Goal: Information Seeking & Learning: Learn about a topic

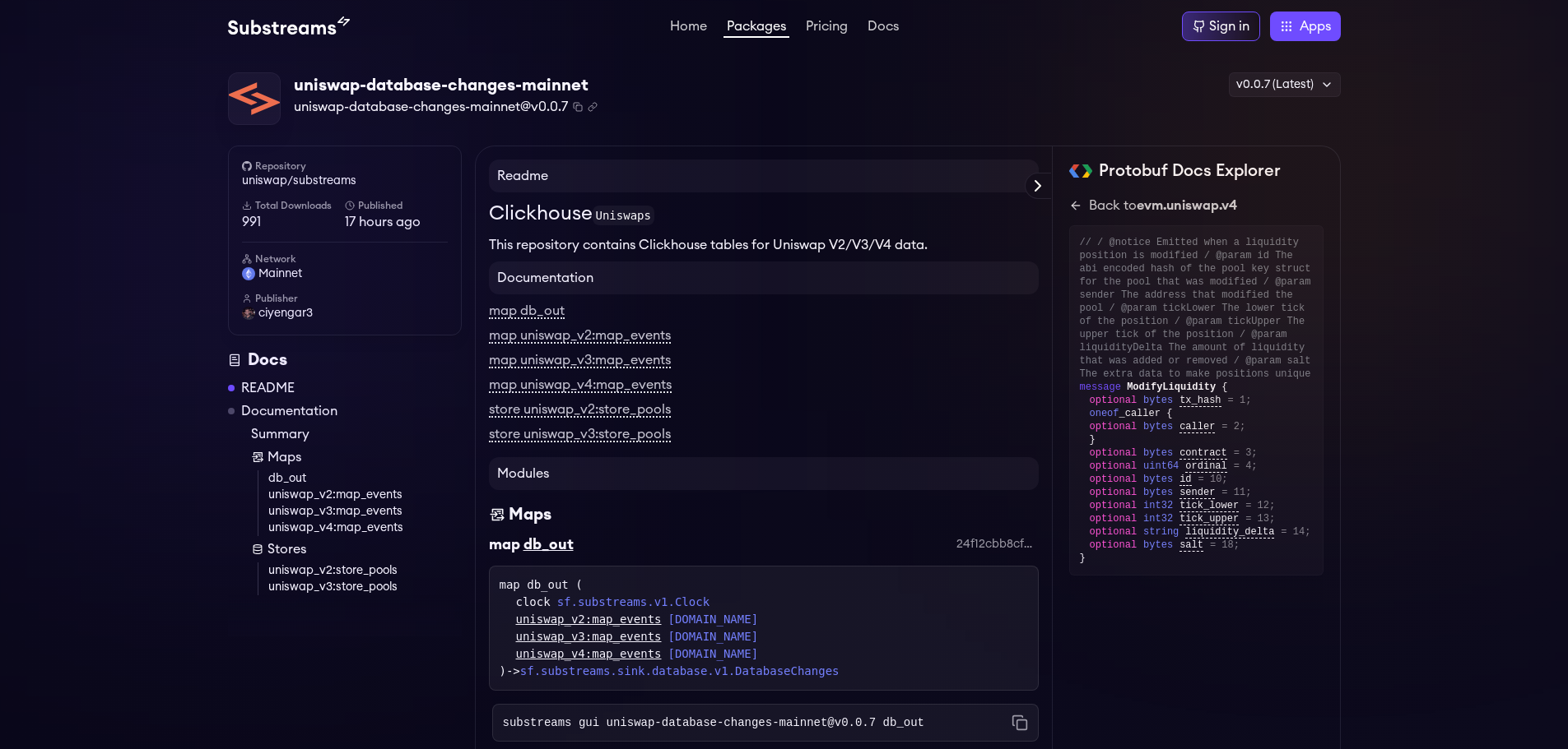
click at [665, 87] on div "uniswap-database-changes-mainnet uniswap-database-changes-mainnet@v0.0.7 Copied…" at bounding box center [784, 99] width 1113 height 53
click at [1075, 205] on icon at bounding box center [1075, 205] width 13 height 13
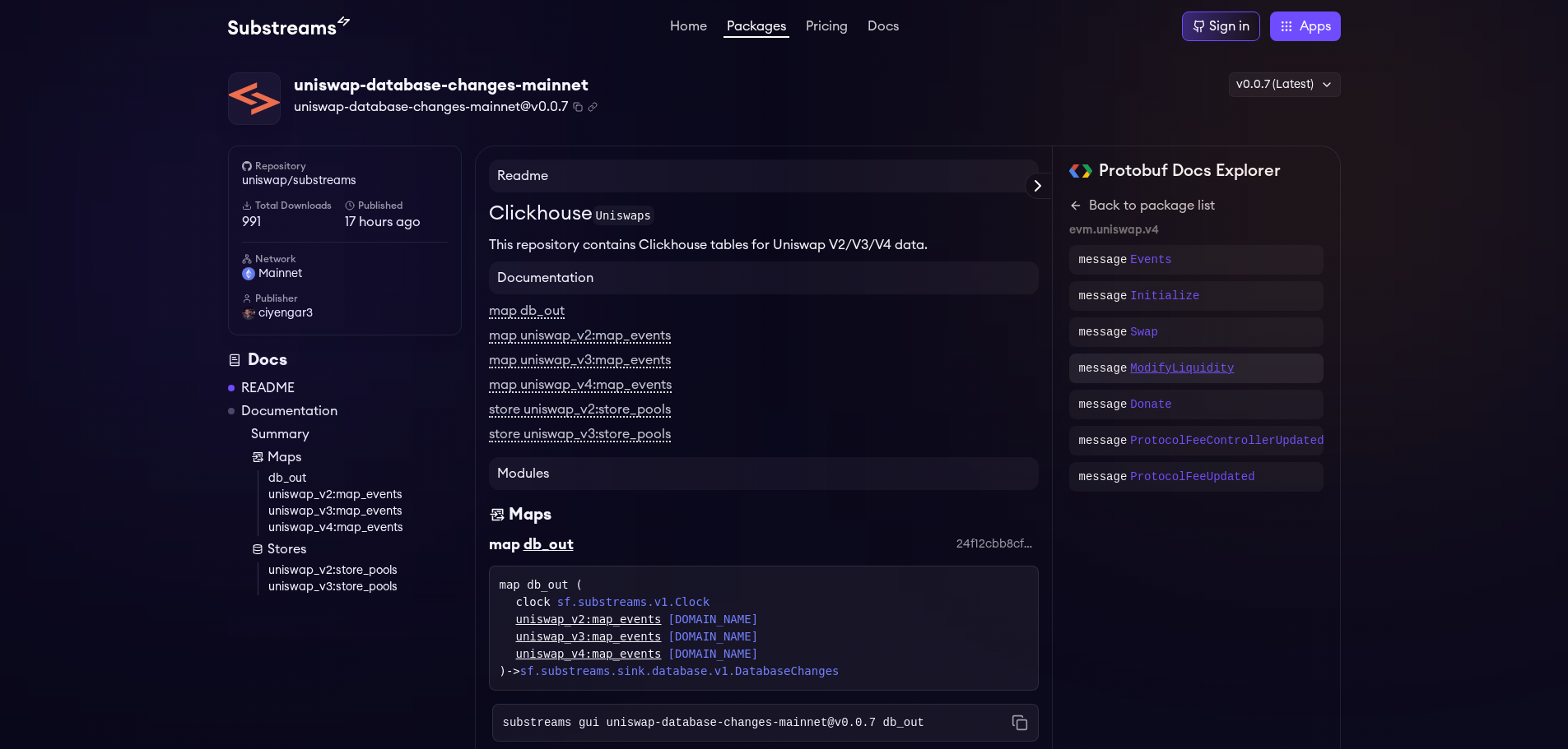
click at [1149, 370] on p "ModifyLiquidity" at bounding box center [1182, 368] width 104 height 17
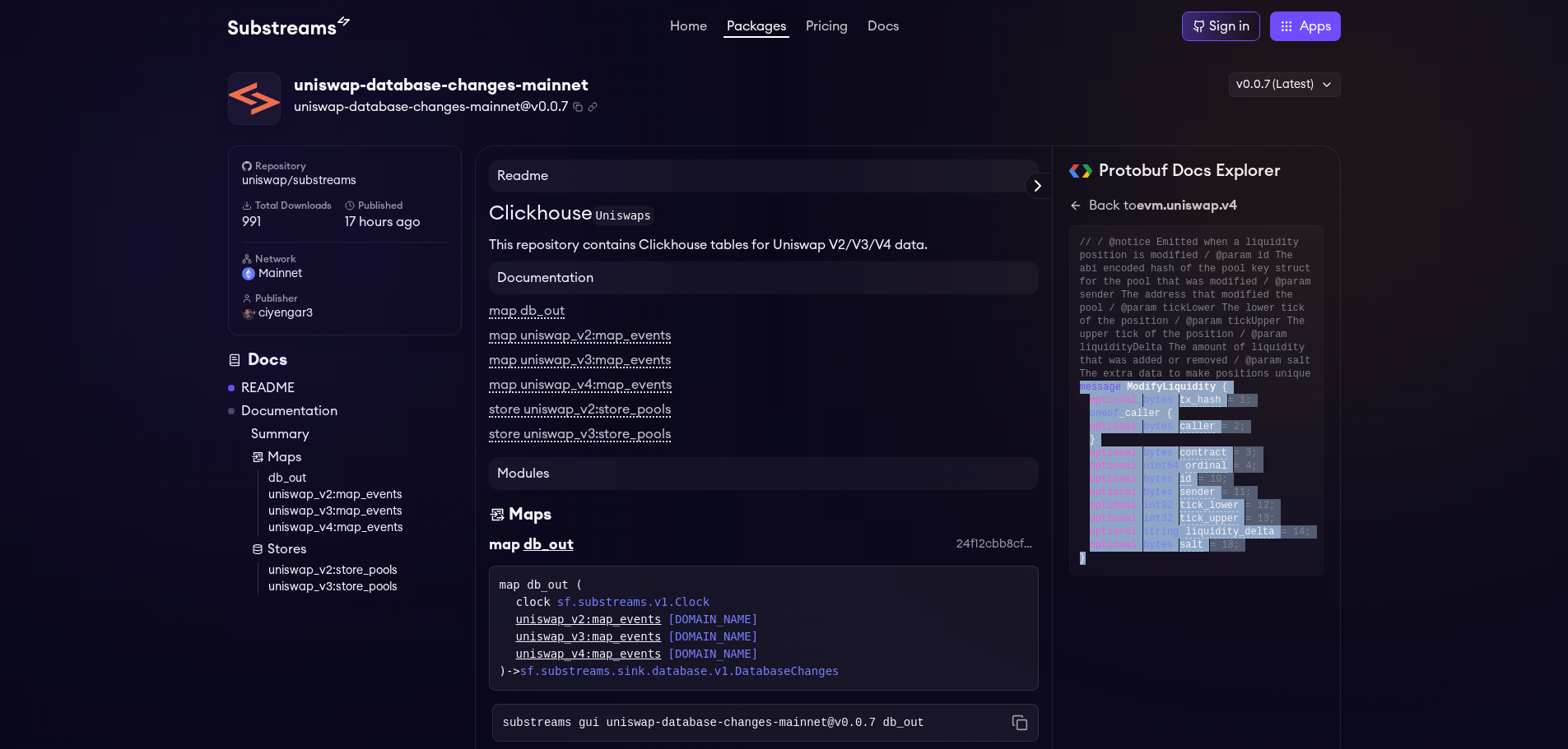
drag, startPoint x: 1106, startPoint y: 557, endPoint x: 1076, endPoint y: 388, distance: 171.6
click at [1076, 388] on div "// / @notice Emitted when a liquidity position is modified / @param id The abi …" at bounding box center [1196, 400] width 254 height 350
drag, startPoint x: 1094, startPoint y: 556, endPoint x: 1078, endPoint y: 387, distance: 169.8
click at [1078, 387] on div "// / @notice Emitted when a liquidity position is modified / @param id The abi …" at bounding box center [1196, 400] width 254 height 350
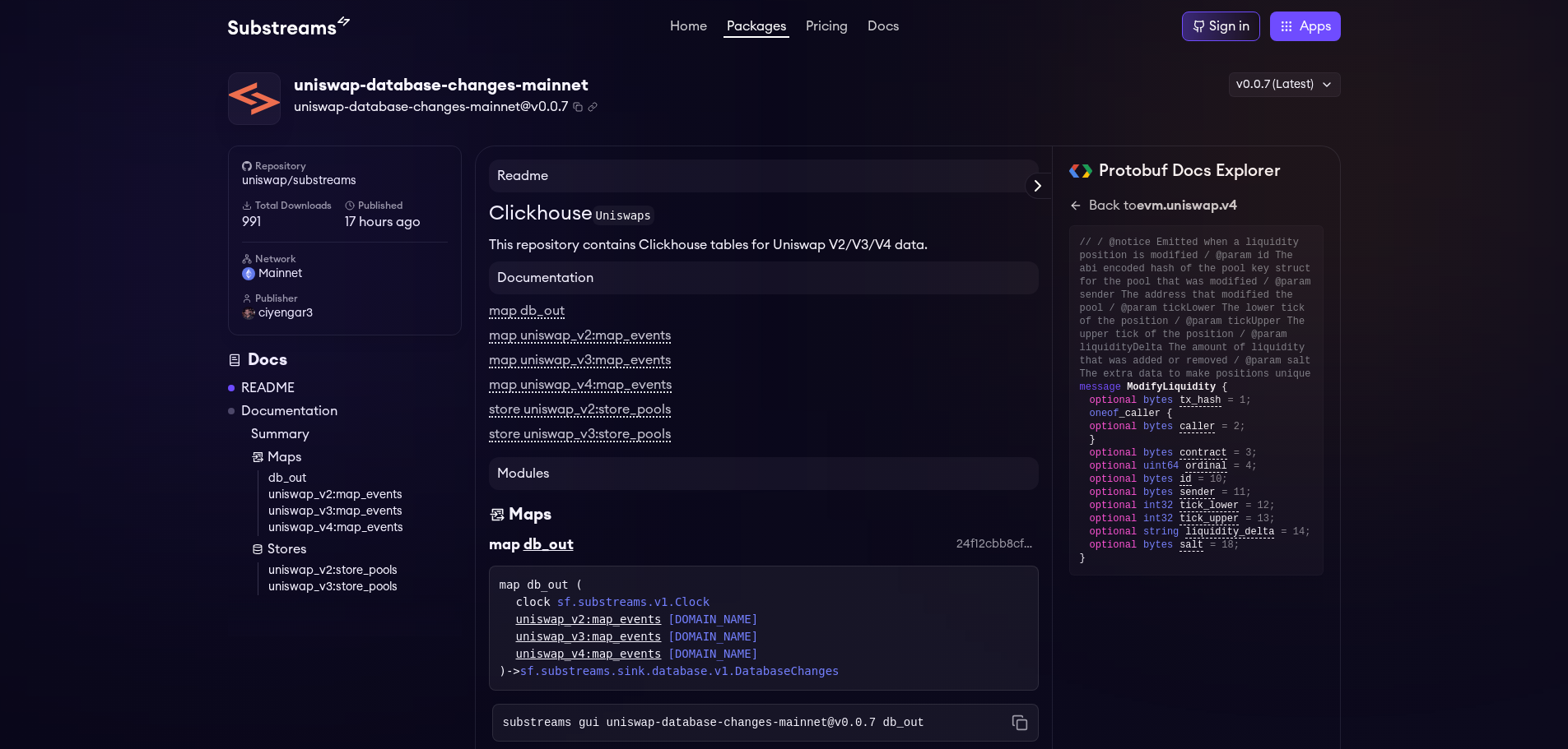
click at [838, 376] on div "map uniswap_v4:map_events" at bounding box center [764, 385] width 550 height 20
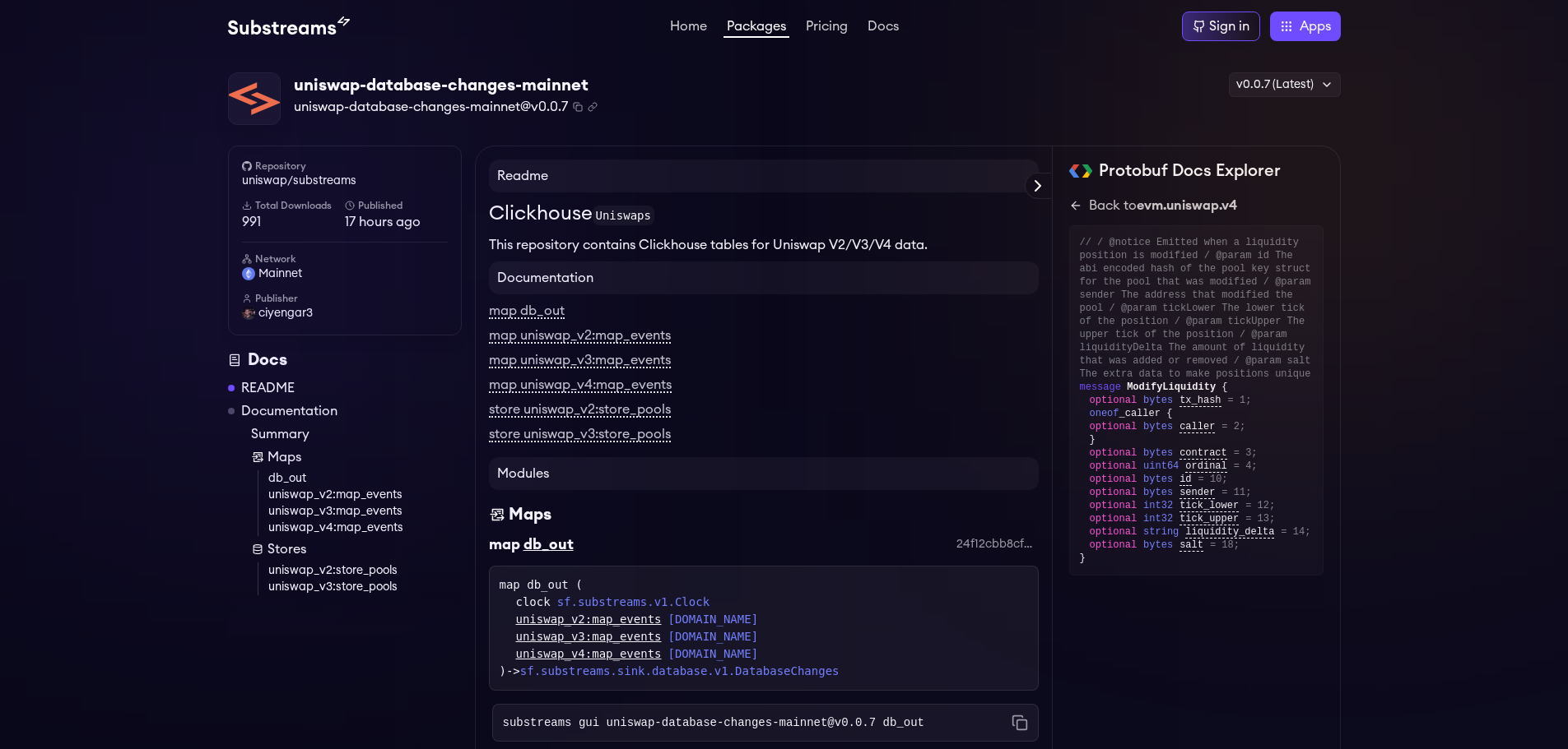
click at [783, 93] on div "uniswap-database-changes-mainnet uniswap-database-changes-mainnet@v0.0.7 Copied…" at bounding box center [784, 99] width 1113 height 53
click at [1150, 387] on span "ModifyLiquidity" at bounding box center [1171, 387] width 89 height 11
